Goal: Task Accomplishment & Management: Manage account settings

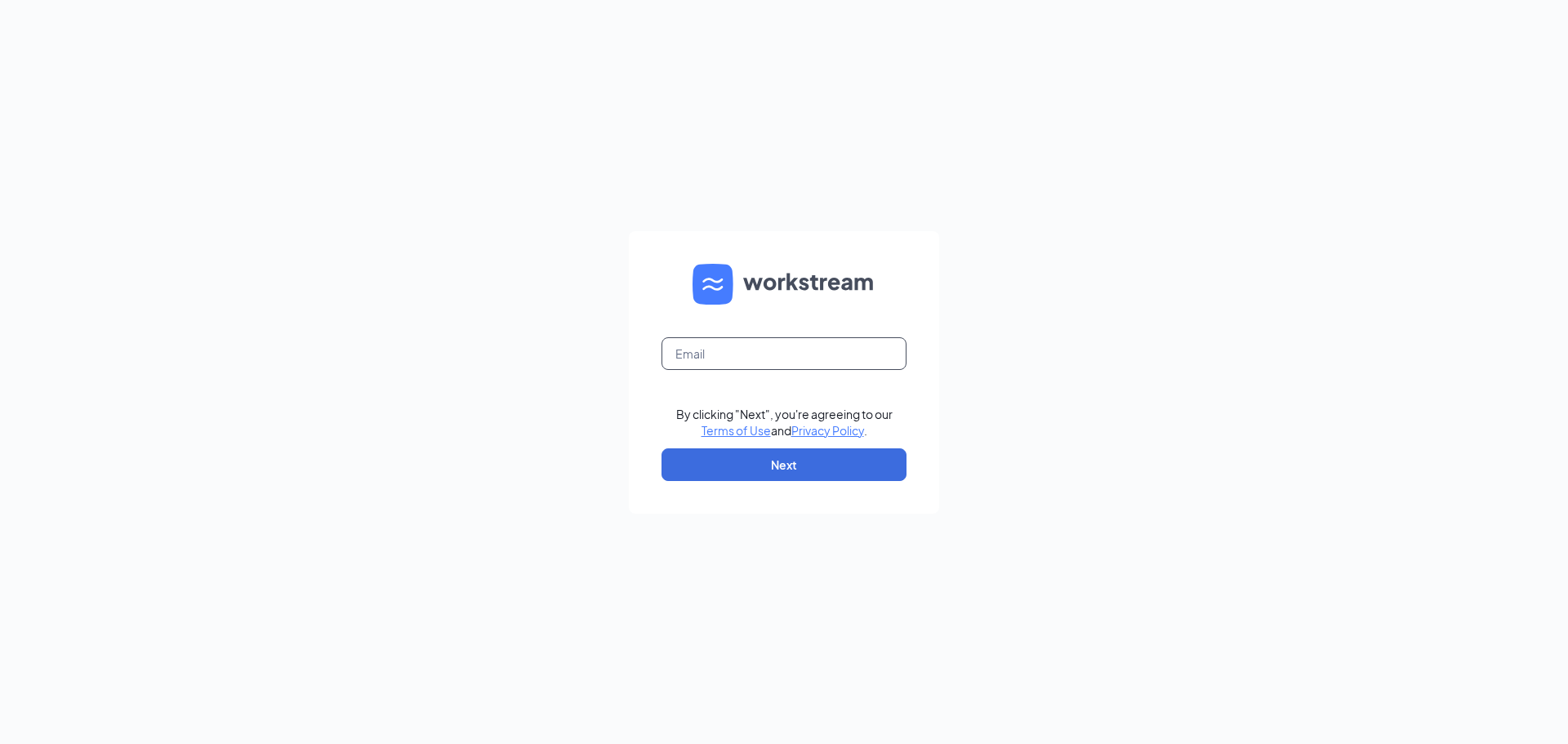
click at [732, 345] on input "text" at bounding box center [784, 354] width 245 height 33
type input "[EMAIL_ADDRESS][DOMAIN_NAME]"
click at [827, 468] on button "Next" at bounding box center [784, 465] width 245 height 33
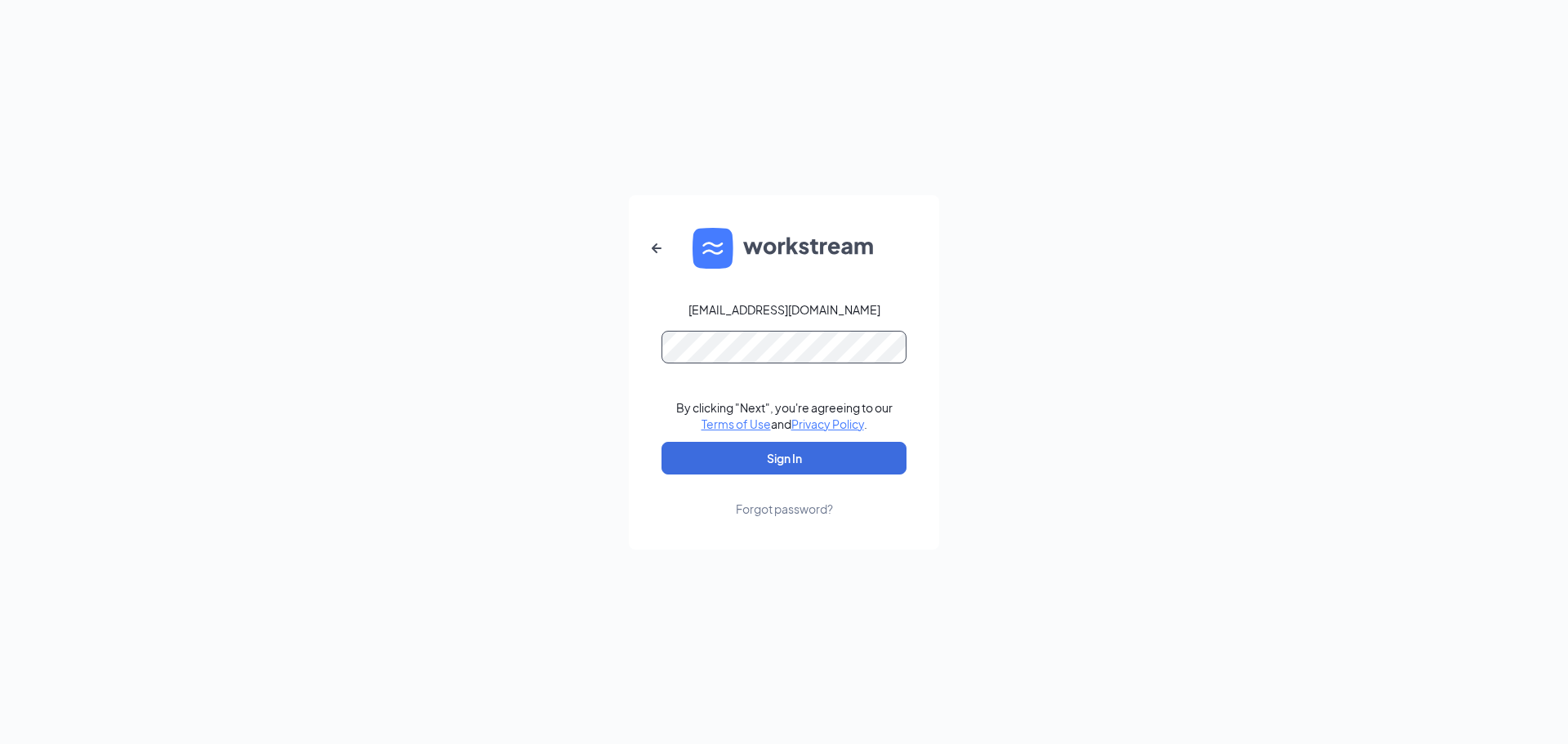
click at [662, 442] on button "Sign In" at bounding box center [784, 459] width 245 height 33
click at [812, 454] on button "Sign In" at bounding box center [784, 459] width 245 height 33
click at [462, 317] on div "[EMAIL_ADDRESS][DOMAIN_NAME] Credential mismatches. By clicking "Next", you're …" at bounding box center [784, 372] width 1568 height 744
click at [662, 442] on button "Sign In" at bounding box center [784, 459] width 245 height 33
click at [649, 249] on icon "ArrowLeftNew" at bounding box center [657, 249] width 20 height 20
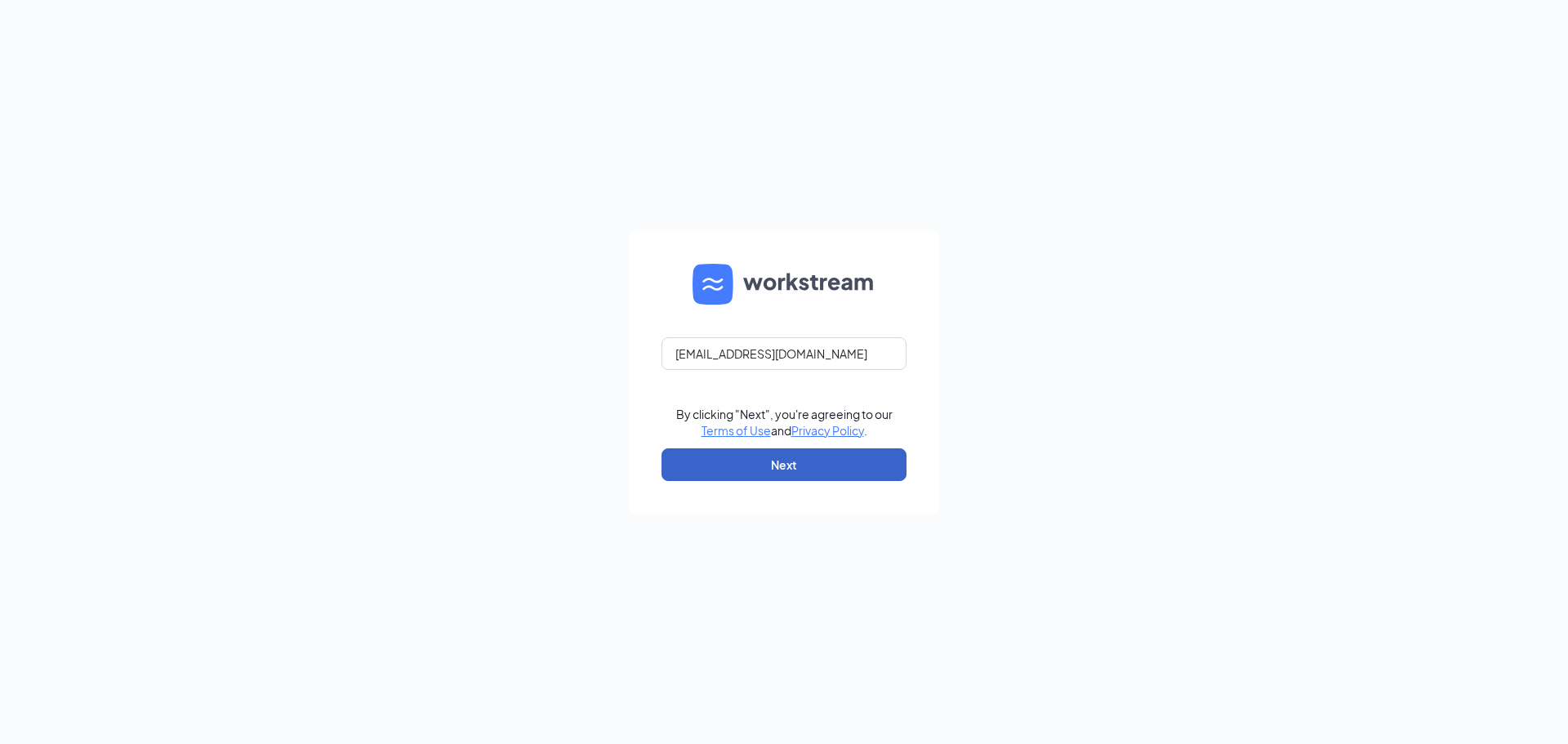
click at [784, 463] on button "Next" at bounding box center [784, 465] width 245 height 33
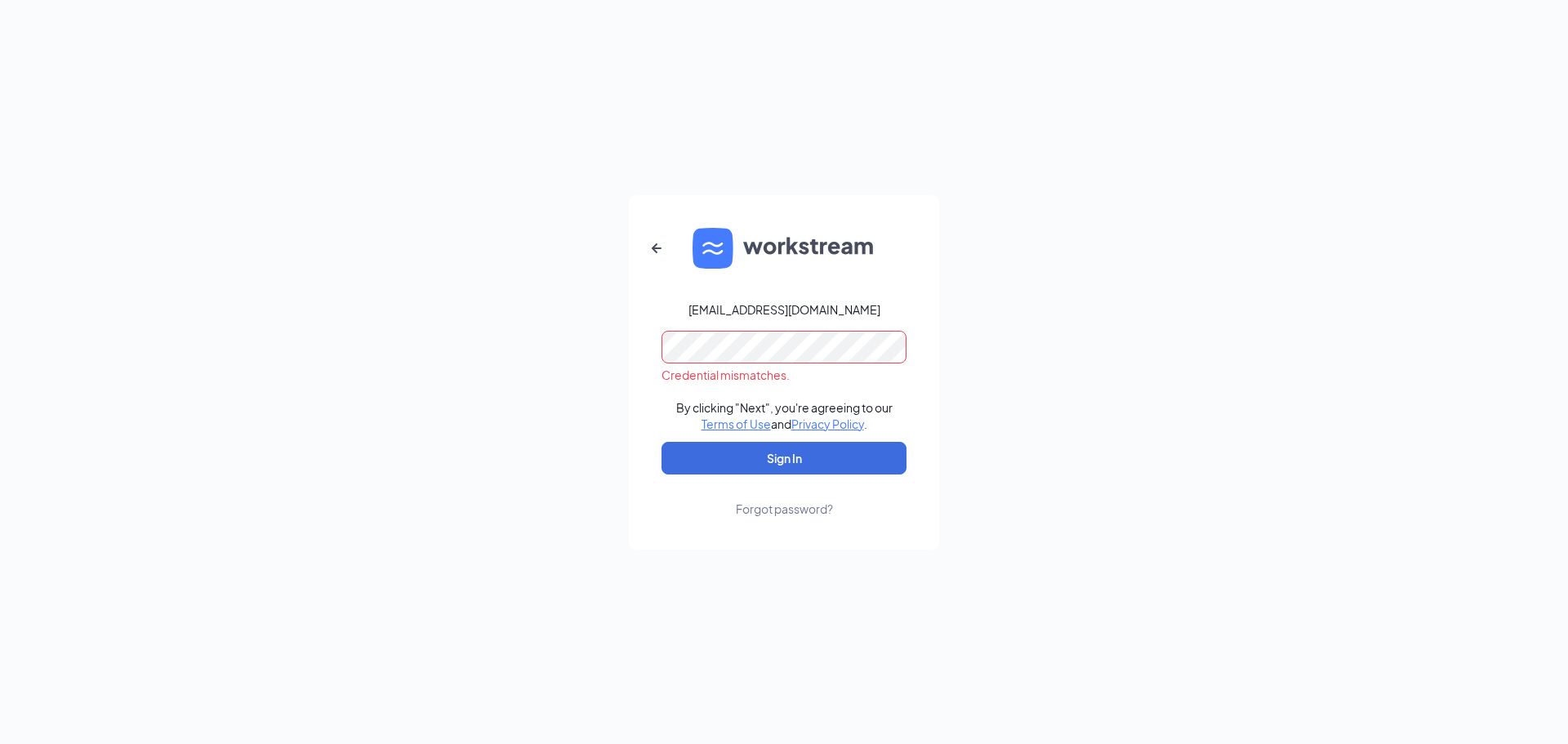
click at [643, 345] on form "[EMAIL_ADDRESS][DOMAIN_NAME] Credential mismatches. By clicking "Next", you're …" at bounding box center [784, 372] width 310 height 354
click at [662, 442] on button "Sign In" at bounding box center [784, 459] width 245 height 33
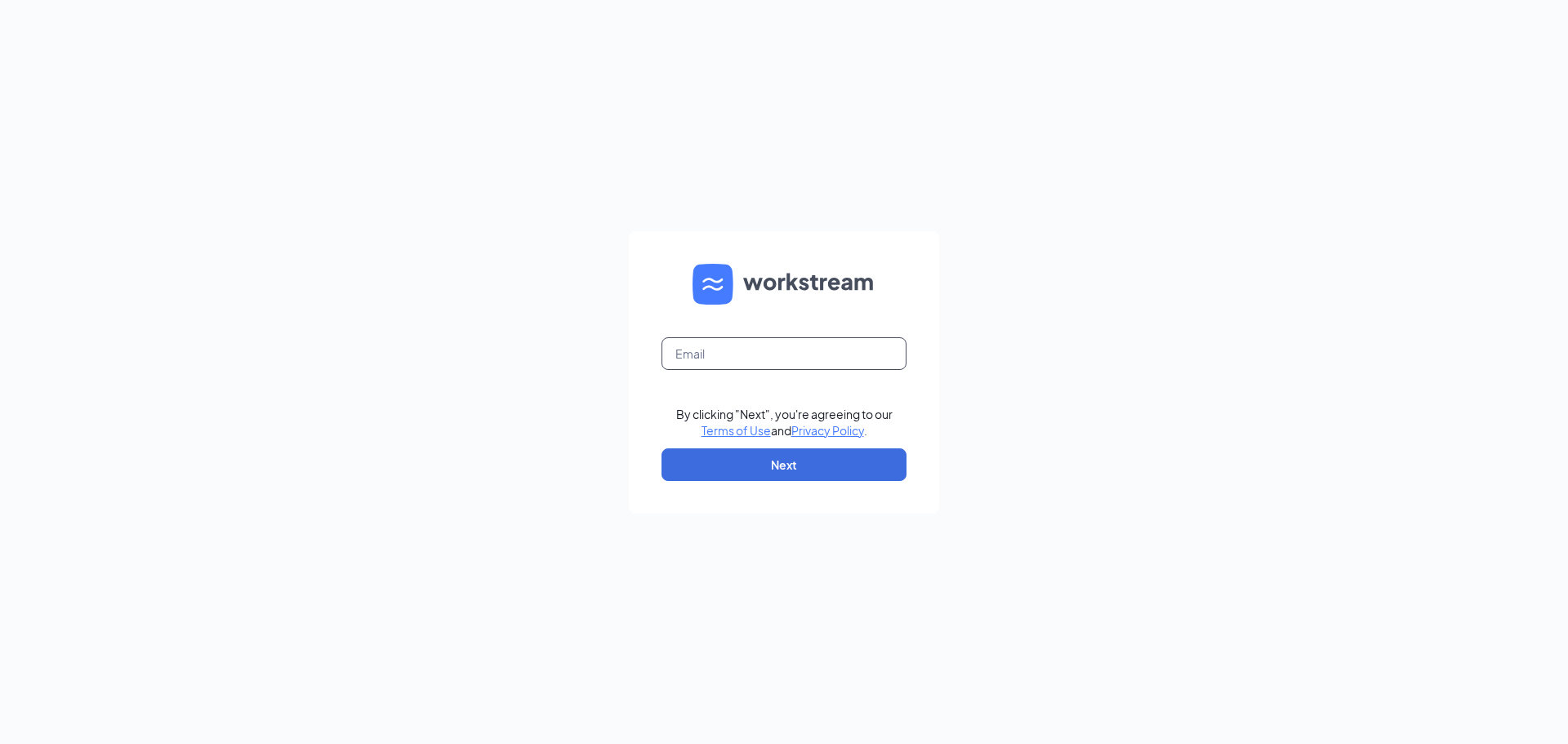
click at [714, 358] on input "text" at bounding box center [784, 354] width 245 height 33
type input "[EMAIL_ADDRESS][DOMAIN_NAME]"
click at [795, 467] on button "Next" at bounding box center [784, 465] width 245 height 33
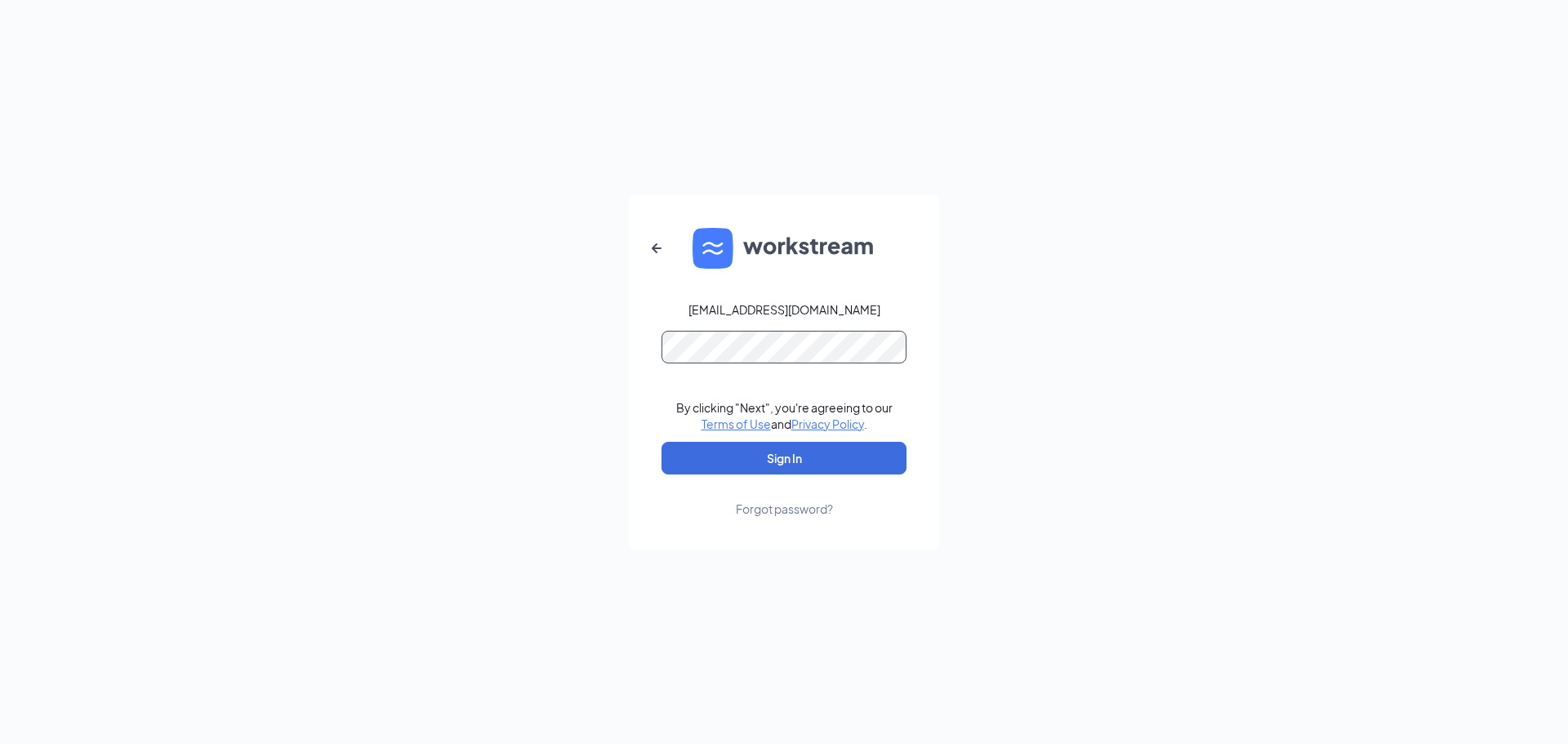
click at [662, 442] on button "Sign In" at bounding box center [784, 459] width 245 height 33
click at [806, 463] on button "Sign In" at bounding box center [784, 459] width 245 height 33
click at [631, 356] on form "[EMAIL_ADDRESS][DOMAIN_NAME] Credential mismatches. By clicking "Next", you're …" at bounding box center [784, 372] width 310 height 354
click at [659, 252] on icon "ArrowLeftNew" at bounding box center [657, 249] width 20 height 20
